Goal: Transaction & Acquisition: Download file/media

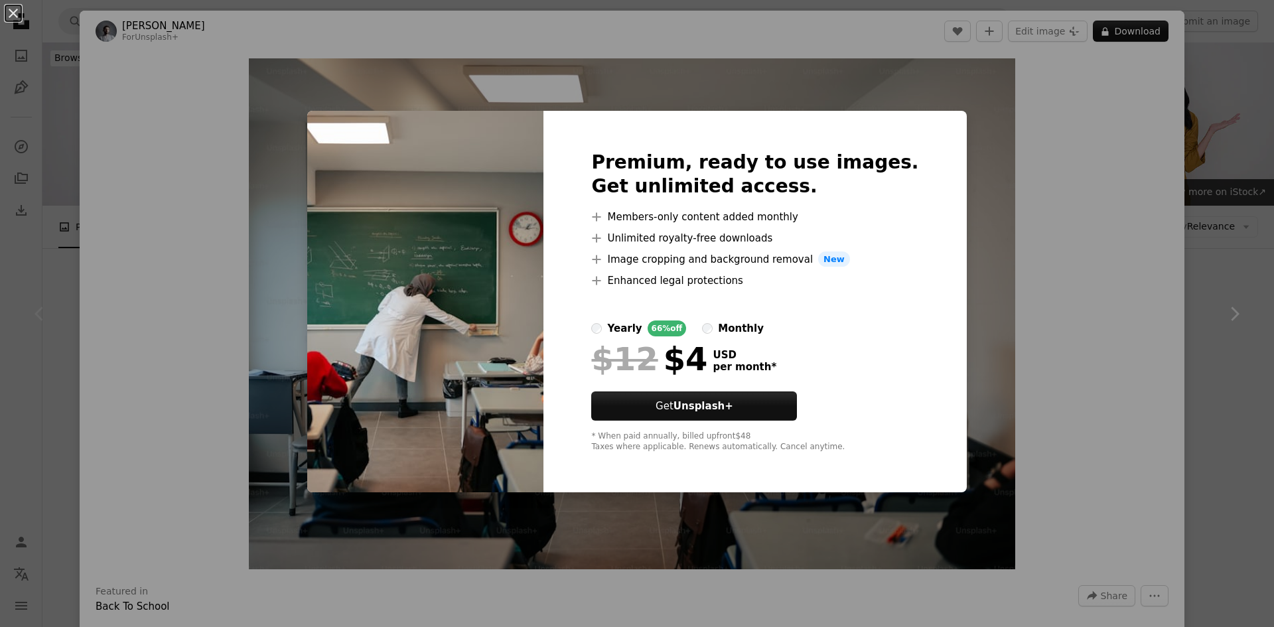
click at [1134, 412] on div "An X shape Premium, ready to use images. Get unlimited access. A plus sign Memb…" at bounding box center [637, 313] width 1274 height 627
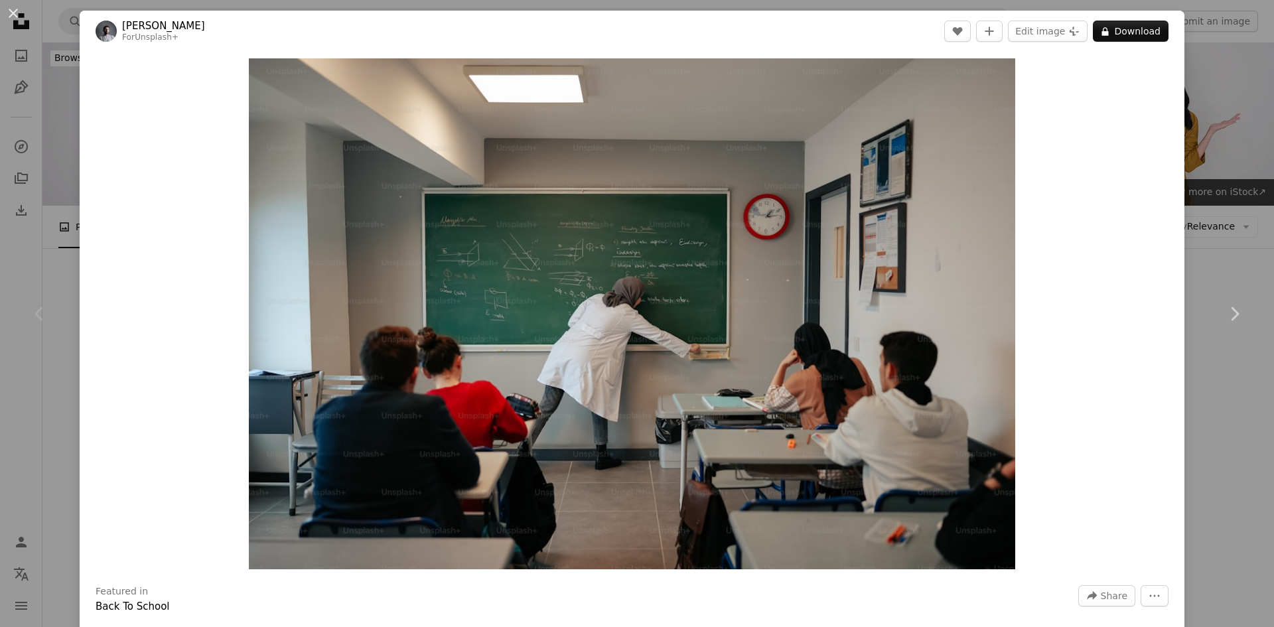
click at [1205, 153] on div "An X shape Chevron left Chevron right Yunus Tuğ For Unsplash+ A heart A plus si…" at bounding box center [637, 313] width 1274 height 627
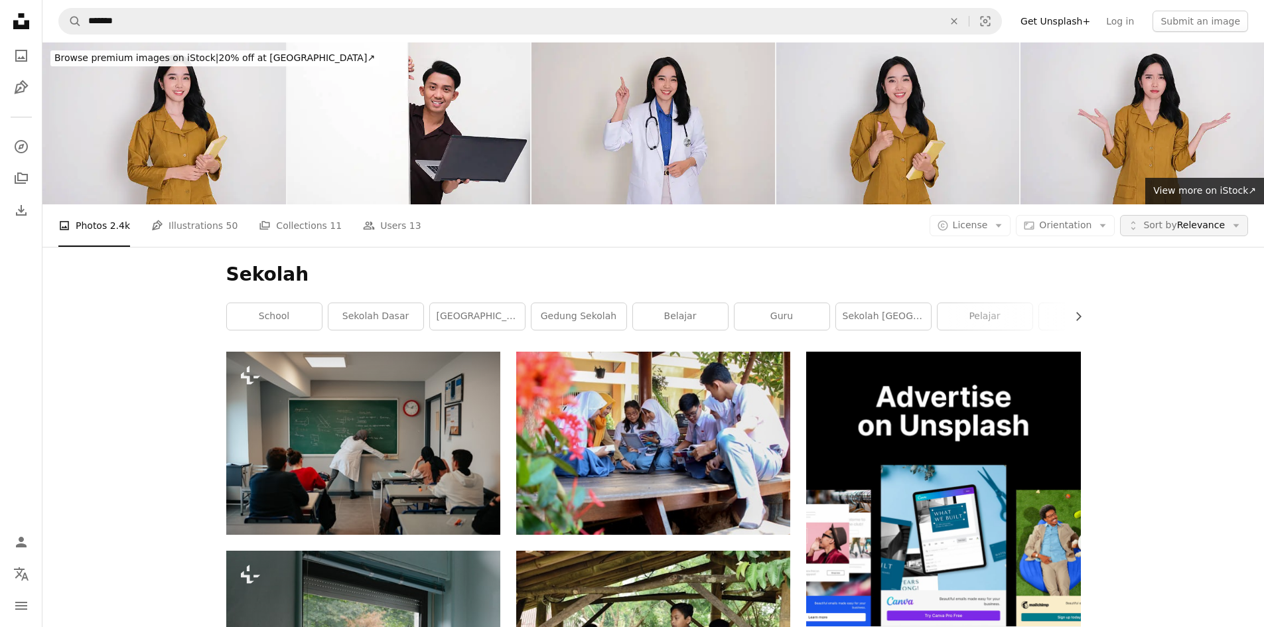
click at [1176, 228] on span "Sort by" at bounding box center [1159, 225] width 33 height 11
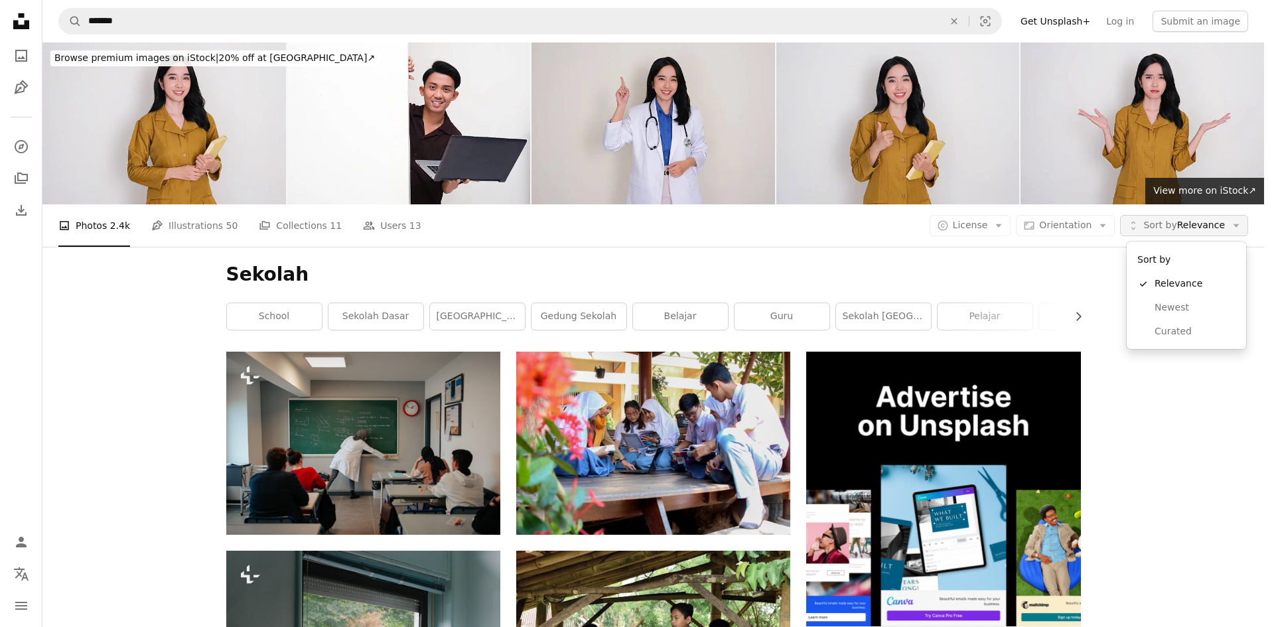
click at [1185, 228] on span "Sort by Relevance" at bounding box center [1184, 225] width 82 height 13
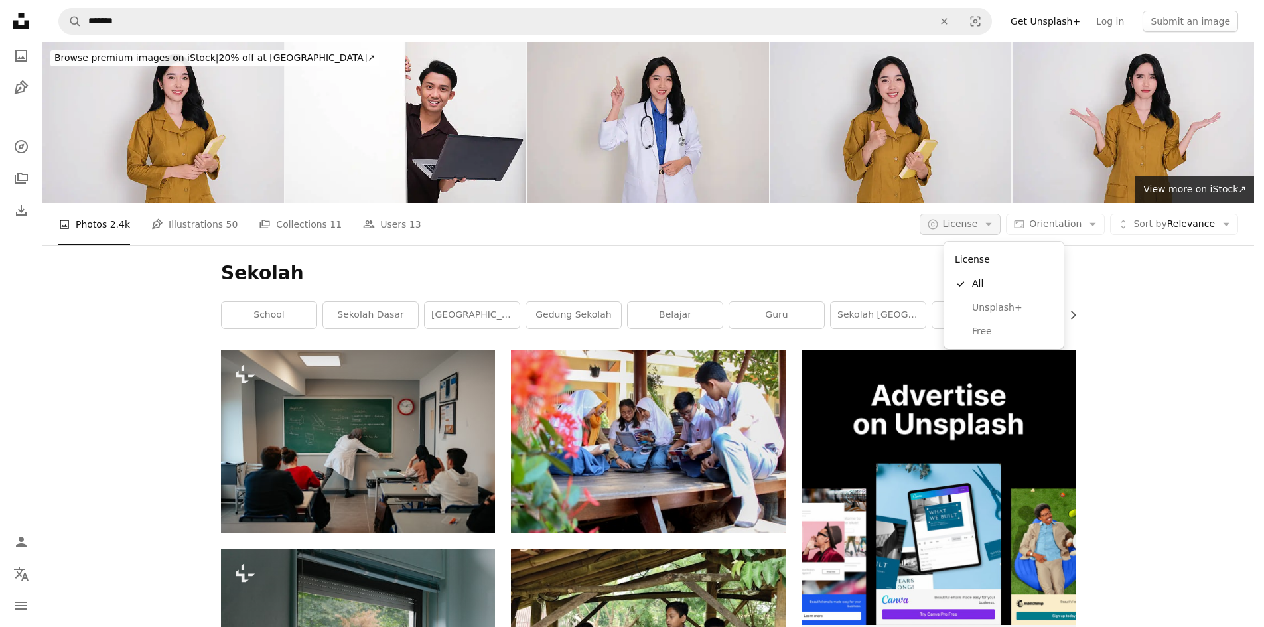
click at [994, 226] on icon "Arrow down" at bounding box center [988, 224] width 12 height 12
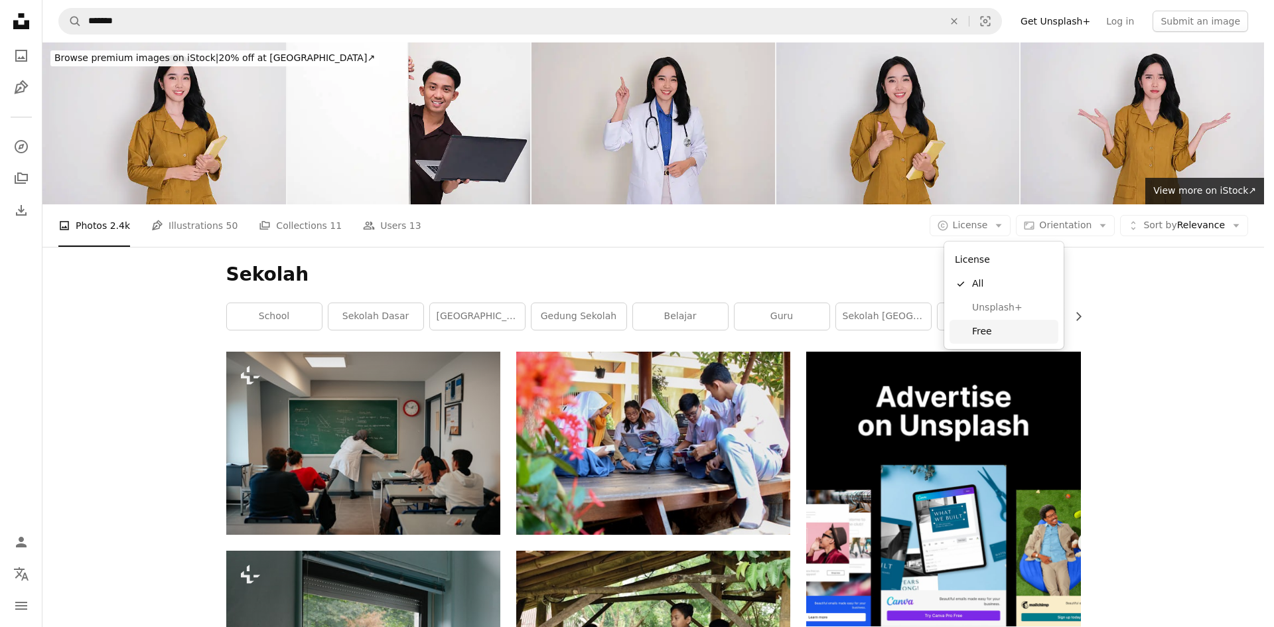
click at [986, 325] on span "Free" at bounding box center [1012, 331] width 81 height 13
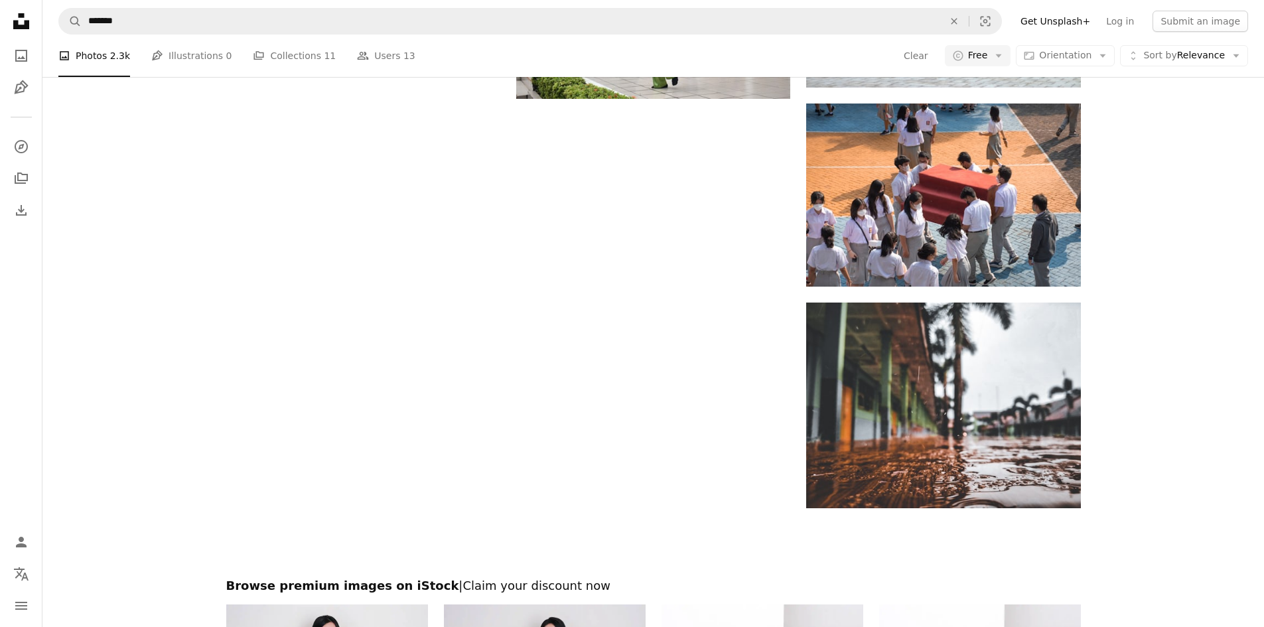
scroll to position [1791, 0]
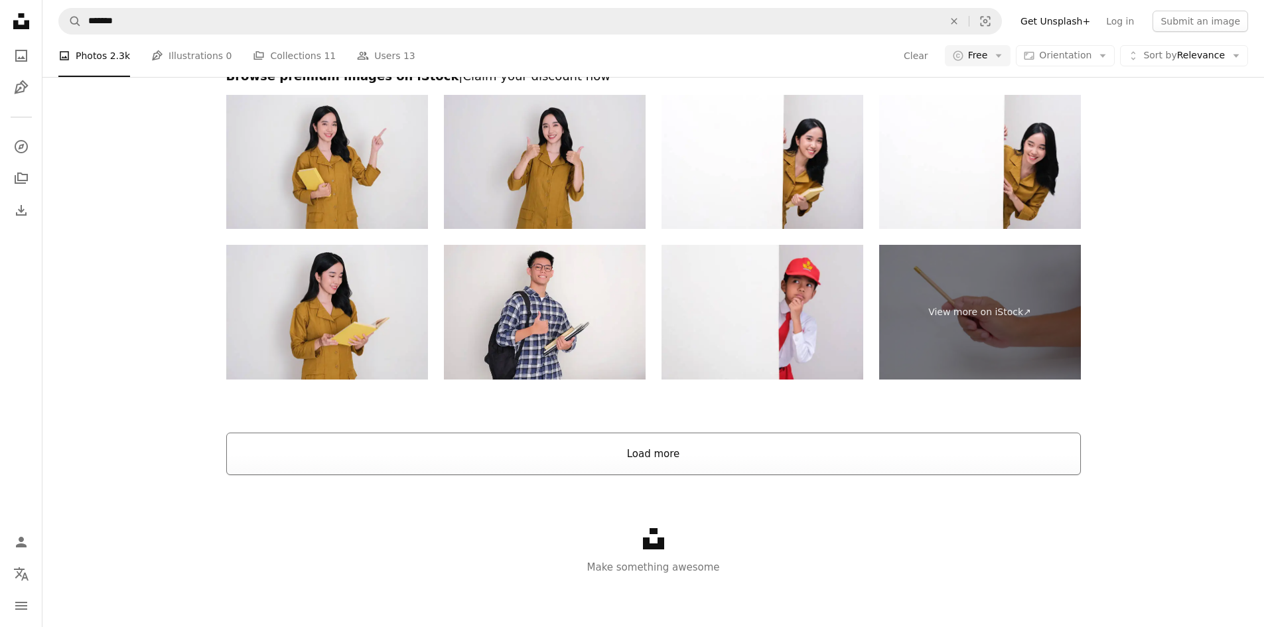
click at [760, 464] on button "Load more" at bounding box center [653, 454] width 854 height 42
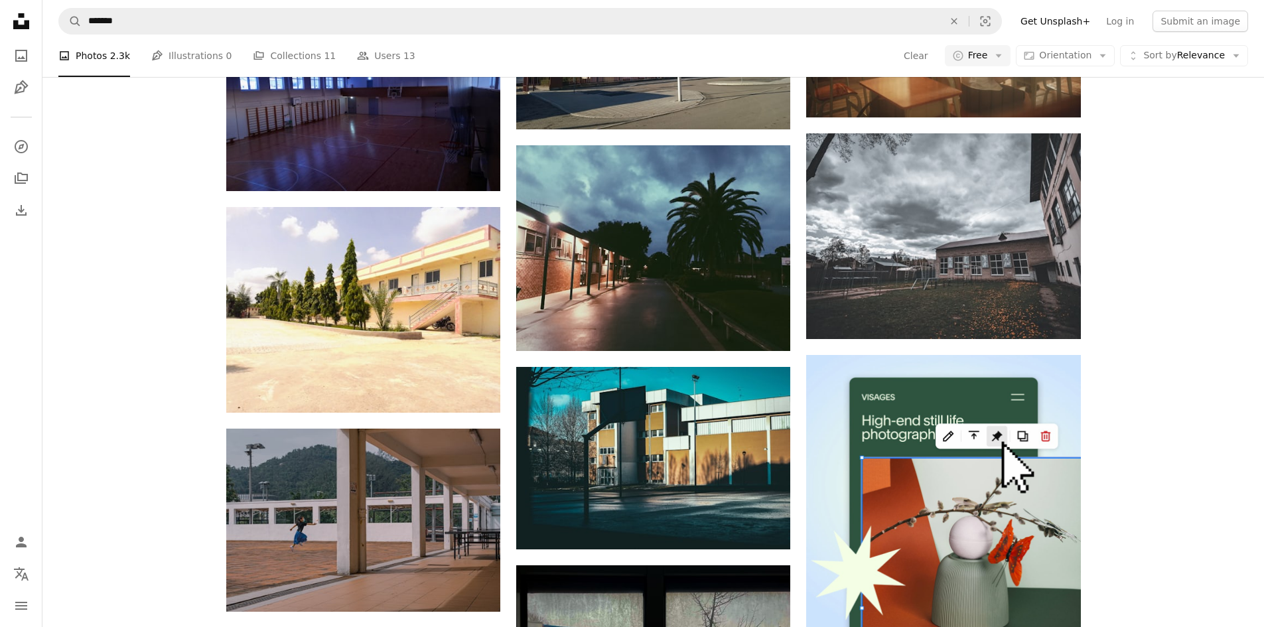
scroll to position [5667, 0]
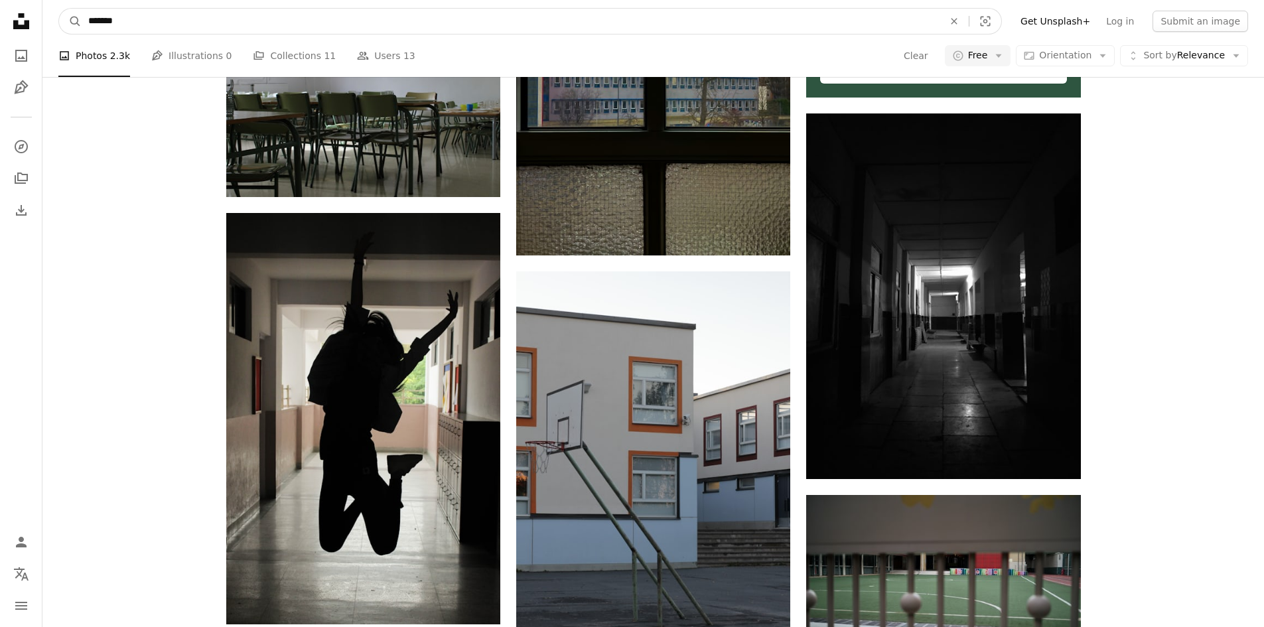
drag, startPoint x: 223, startPoint y: 29, endPoint x: 0, endPoint y: 22, distance: 223.0
type input "*******"
click button "A magnifying glass" at bounding box center [70, 21] width 23 height 25
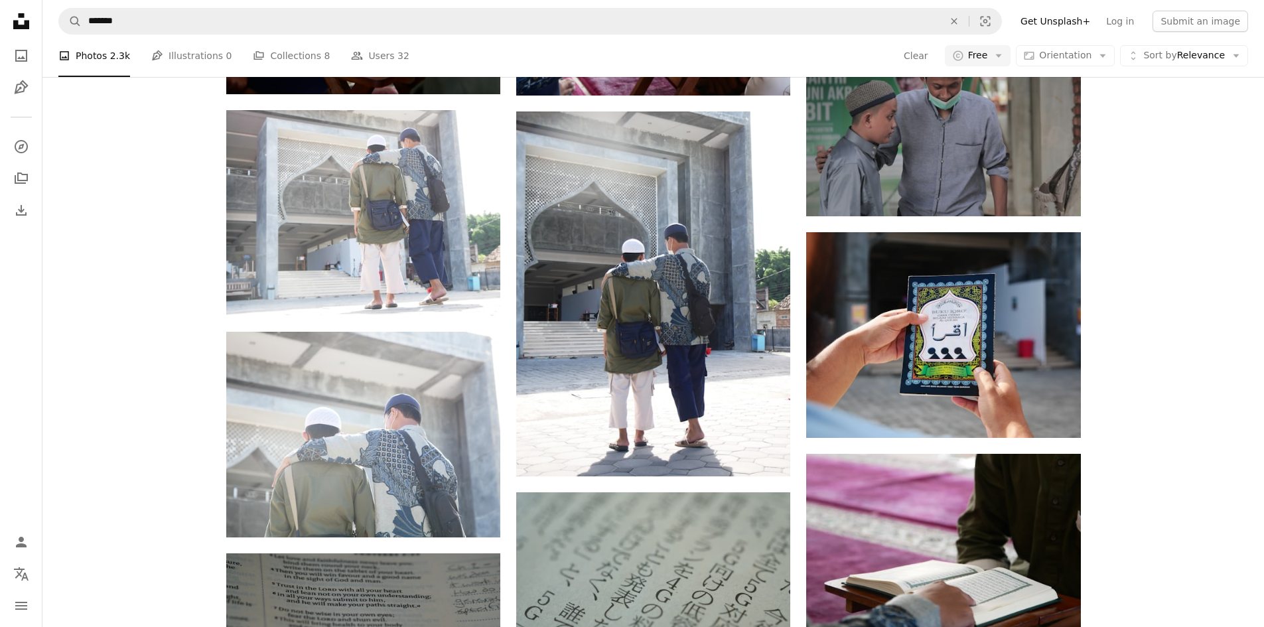
scroll to position [1061, 0]
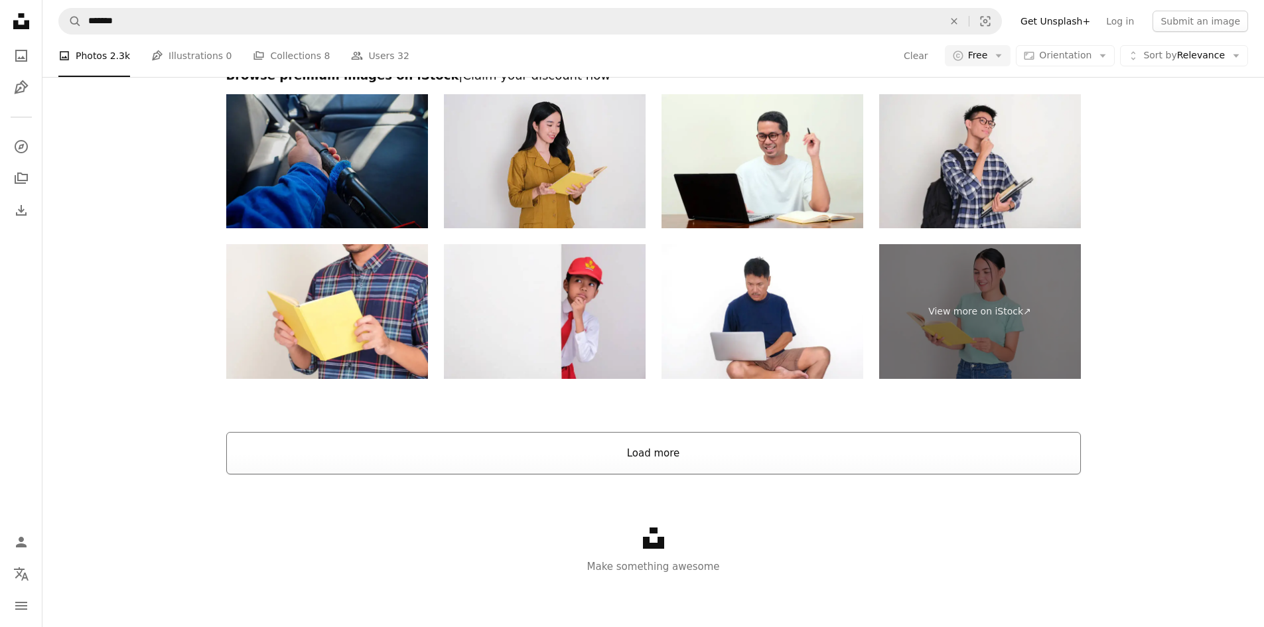
click at [626, 441] on button "Load more" at bounding box center [653, 453] width 854 height 42
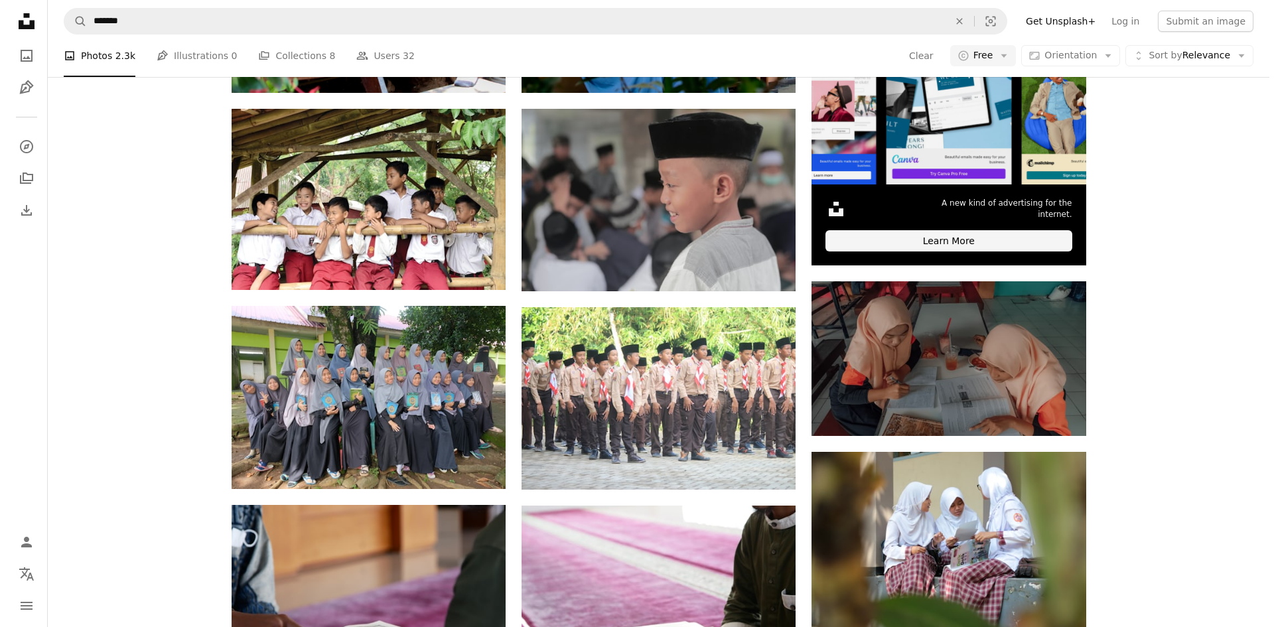
scroll to position [150, 0]
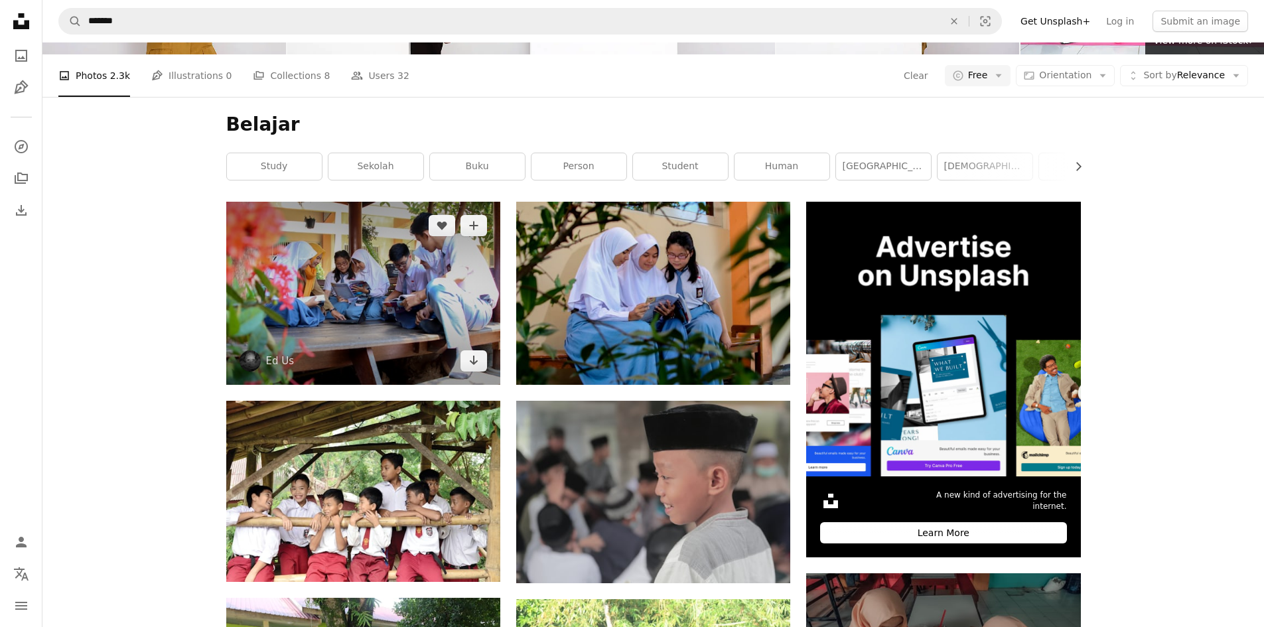
click at [375, 295] on img at bounding box center [363, 293] width 274 height 182
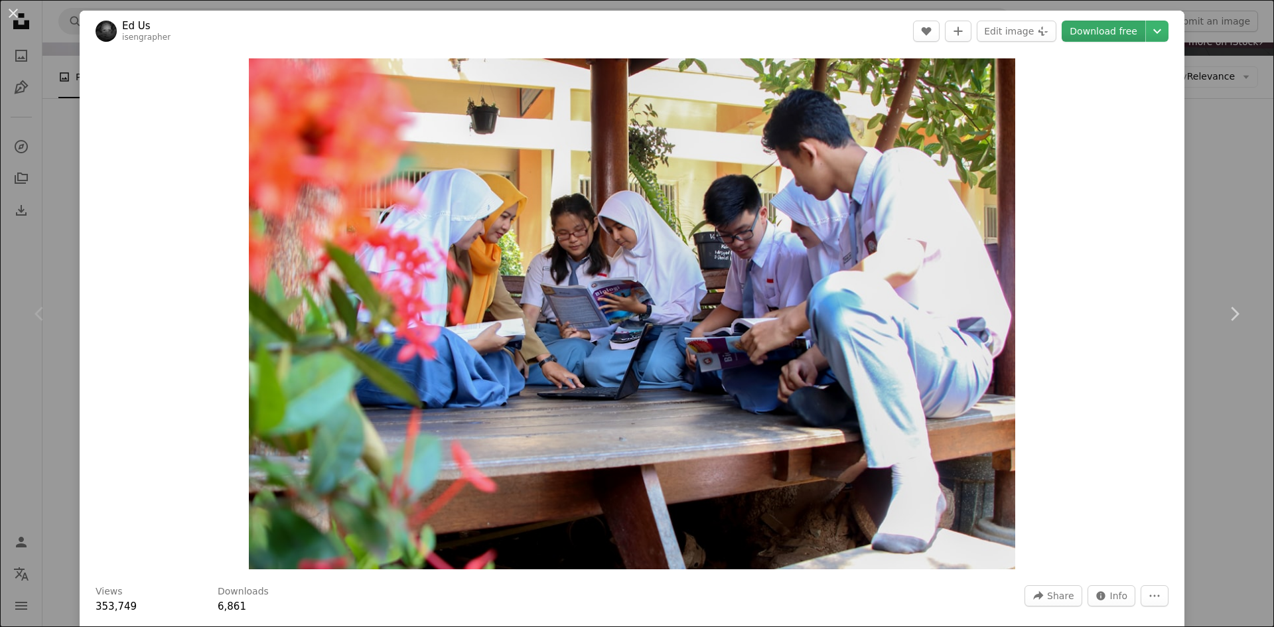
click at [1083, 39] on link "Download free" at bounding box center [1103, 31] width 84 height 21
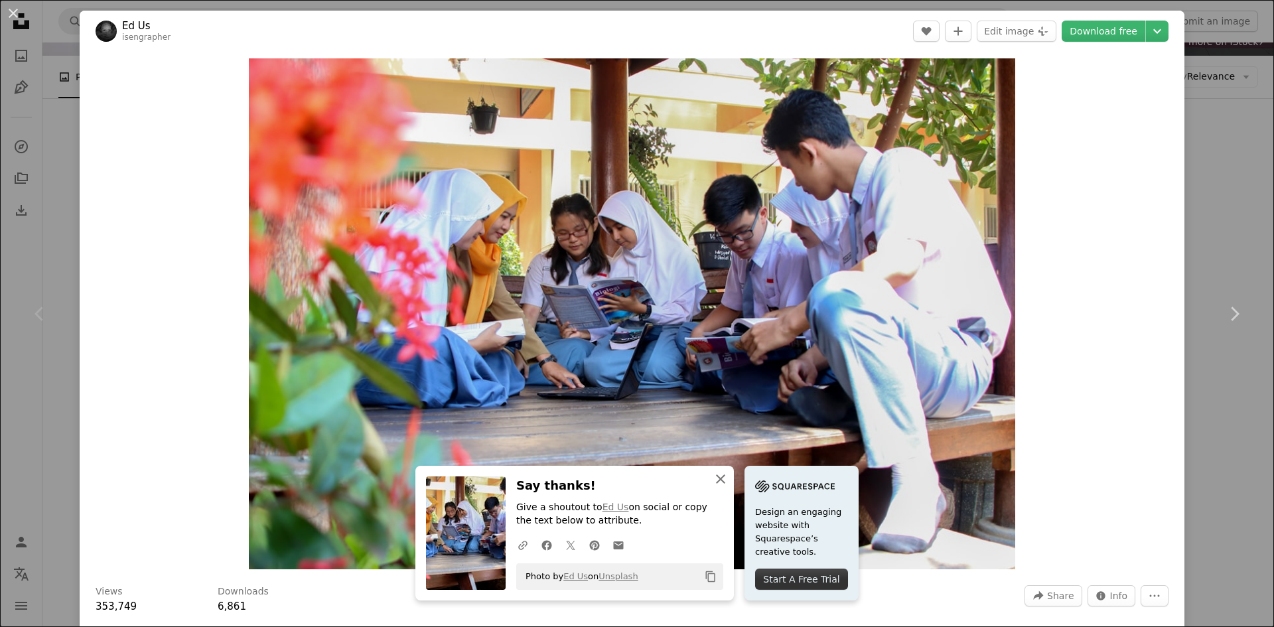
click at [718, 478] on icon "An X shape" at bounding box center [720, 479] width 16 height 16
